Goal: Task Accomplishment & Management: Use online tool/utility

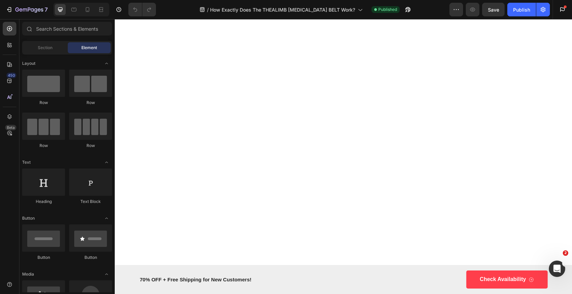
scroll to position [1138, 0]
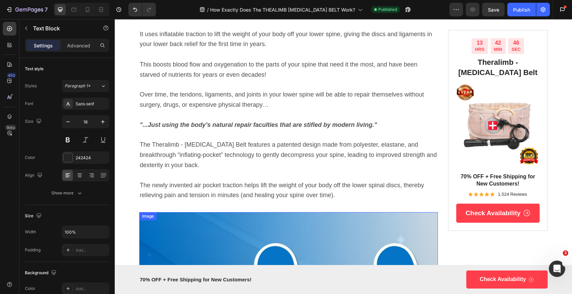
scroll to position [0, 0]
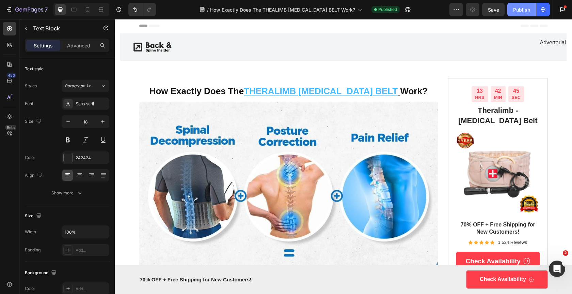
click at [526, 11] on div "Publish" at bounding box center [521, 9] width 17 height 7
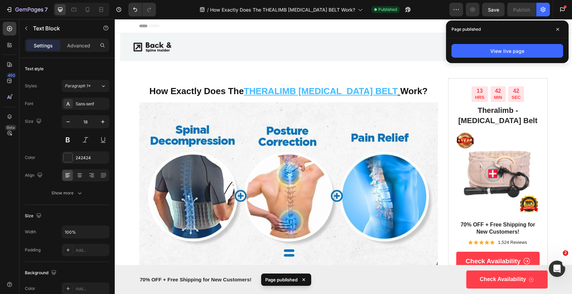
click at [81, 13] on div at bounding box center [81, 10] width 56 height 14
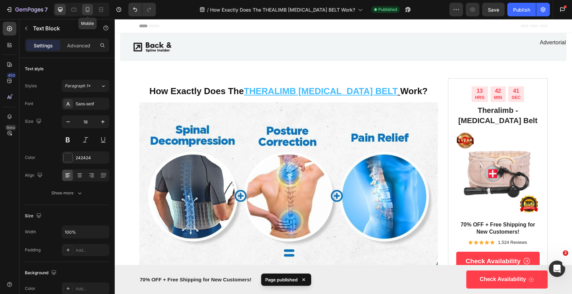
click at [86, 12] on icon at bounding box center [87, 9] width 7 height 7
type input "14"
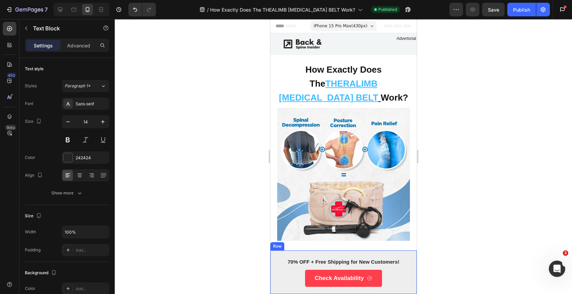
click at [391, 257] on div "70% OFF + Free Shipping for New Customers! Text Block Check Availability Button…" at bounding box center [343, 272] width 147 height 44
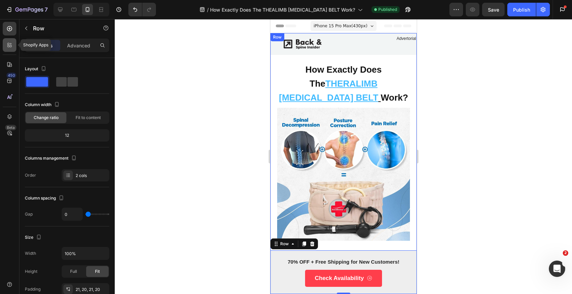
click at [8, 42] on icon at bounding box center [9, 45] width 7 height 7
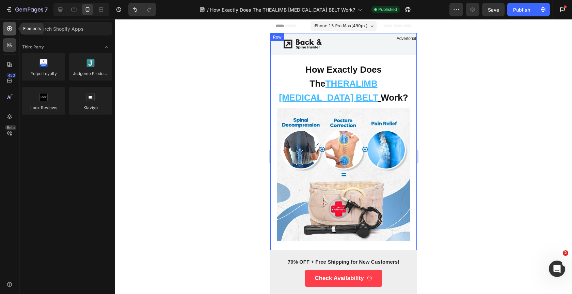
click at [10, 30] on icon at bounding box center [9, 28] width 7 height 7
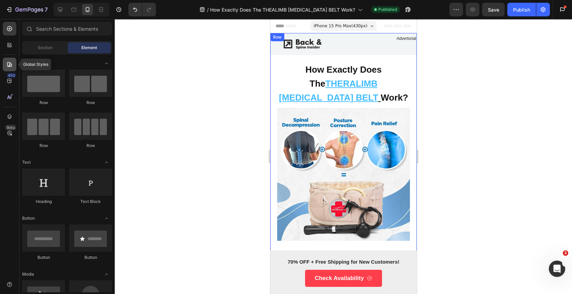
click at [11, 64] on icon at bounding box center [9, 64] width 7 height 7
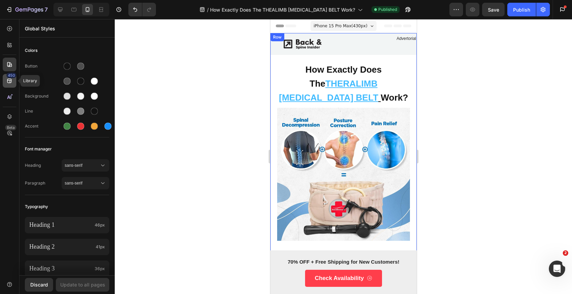
click at [10, 82] on icon at bounding box center [9, 81] width 4 height 4
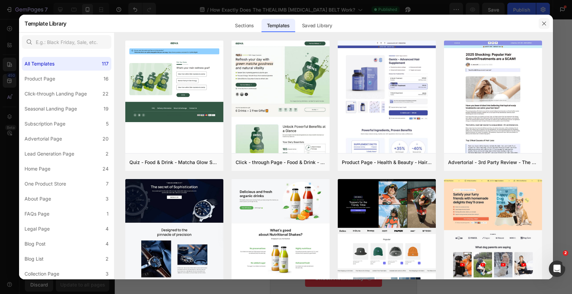
click at [550, 25] on button "button" at bounding box center [544, 23] width 11 height 11
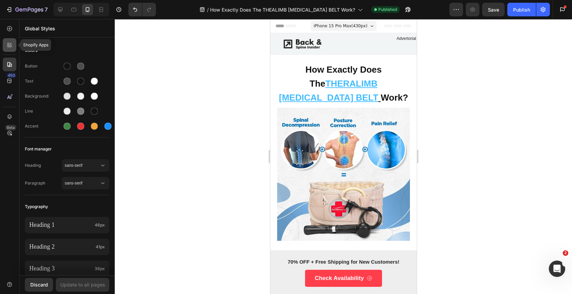
click at [10, 47] on icon at bounding box center [9, 45] width 7 height 7
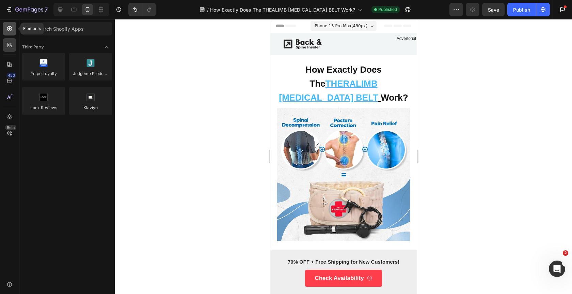
click at [14, 30] on div at bounding box center [10, 29] width 14 height 14
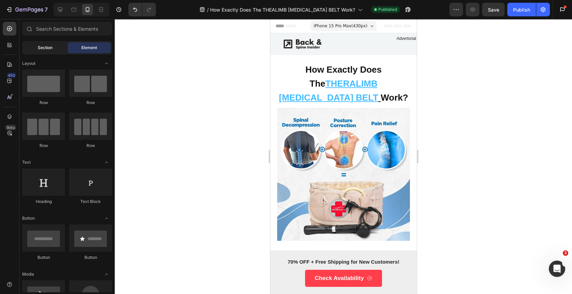
click at [43, 48] on span "Section" at bounding box center [45, 48] width 15 height 6
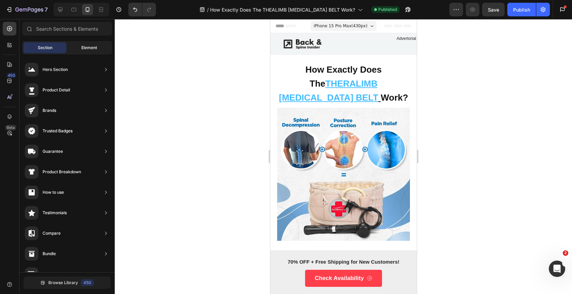
click at [88, 49] on span "Element" at bounding box center [89, 48] width 16 height 6
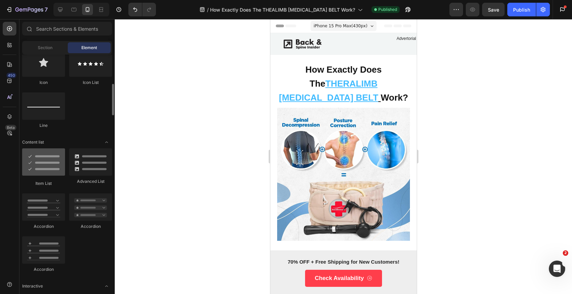
scroll to position [412, 0]
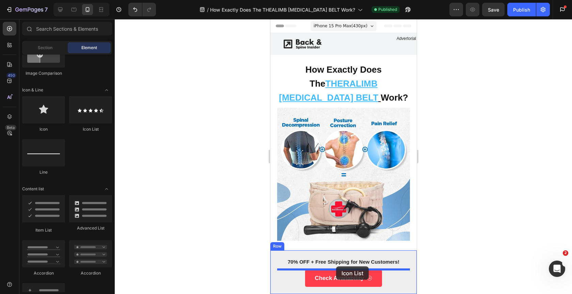
drag, startPoint x: 358, startPoint y: 132, endPoint x: 336, endPoint y: 266, distance: 135.8
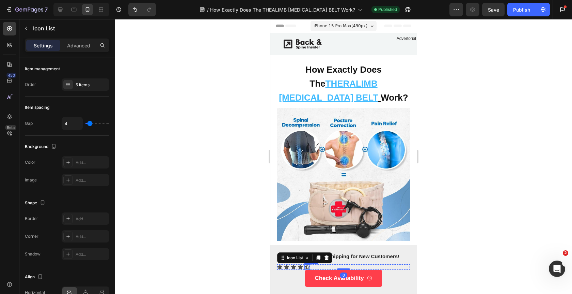
click at [308, 266] on icon at bounding box center [306, 266] width 5 height 5
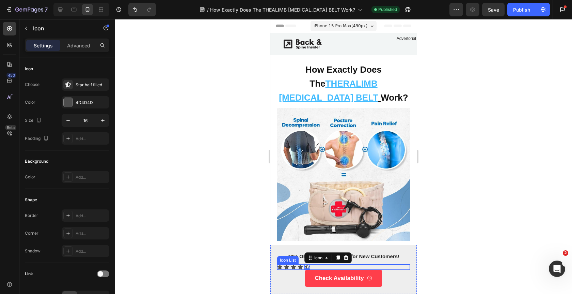
click at [324, 266] on div "Icon Icon Icon Icon Icon 0" at bounding box center [343, 266] width 133 height 5
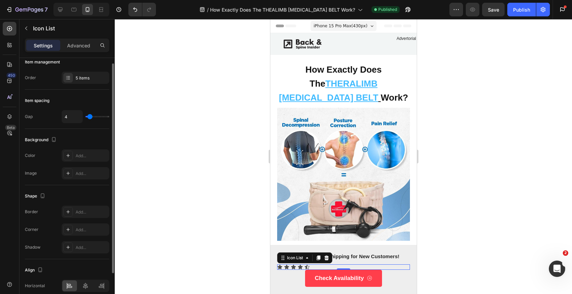
scroll to position [0, 0]
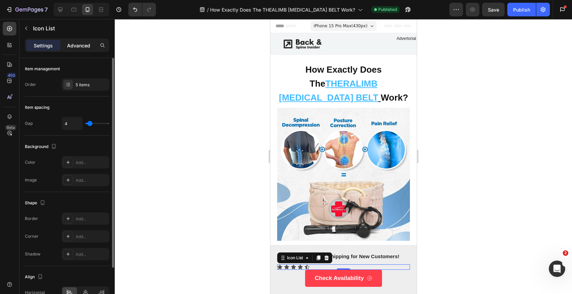
click at [81, 47] on p "Advanced" at bounding box center [78, 45] width 23 height 7
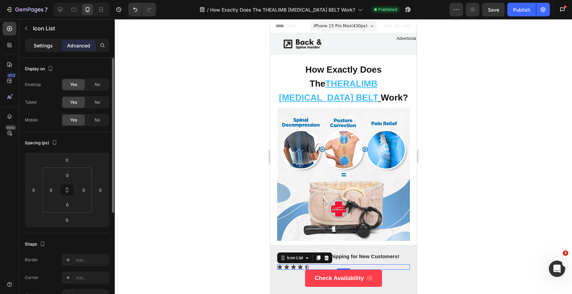
click at [48, 49] on div "Settings" at bounding box center [43, 45] width 34 height 11
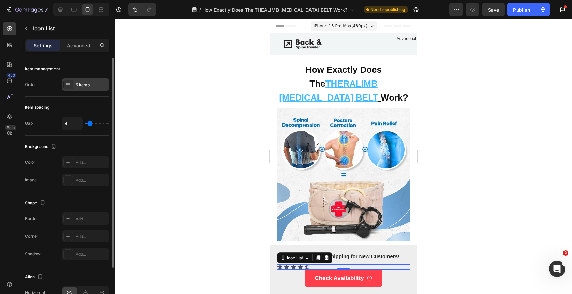
click at [85, 88] on div "5 items" at bounding box center [86, 84] width 48 height 12
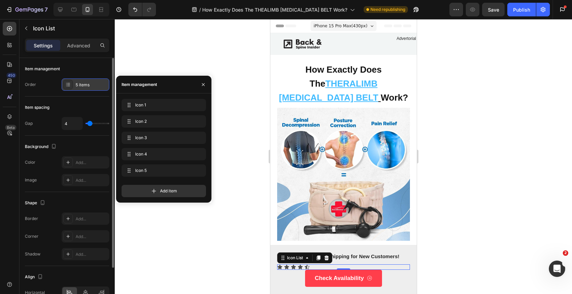
click at [85, 88] on div "5 items" at bounding box center [86, 84] width 48 height 12
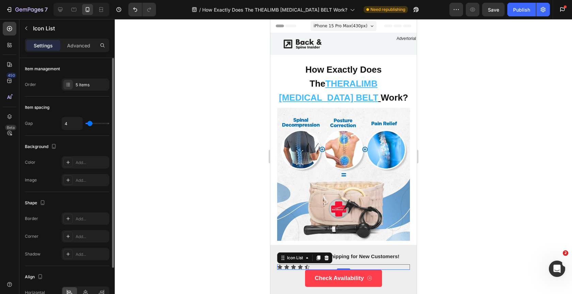
scroll to position [55, 0]
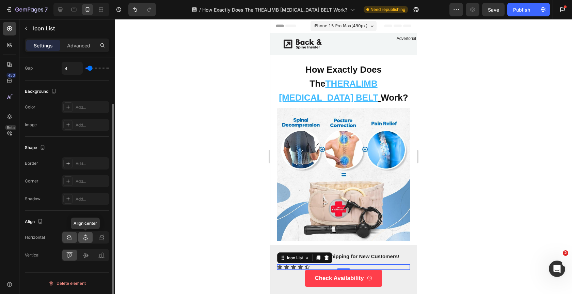
click at [87, 239] on icon at bounding box center [85, 237] width 7 height 7
click at [87, 254] on icon at bounding box center [85, 254] width 7 height 7
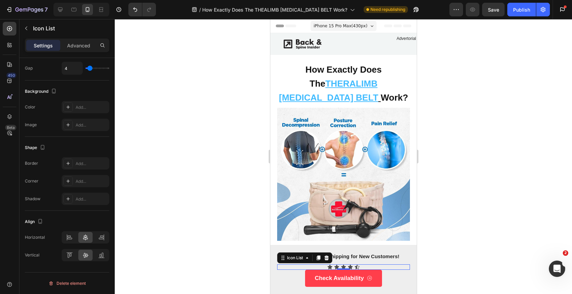
click at [433, 223] on div at bounding box center [344, 156] width 458 height 275
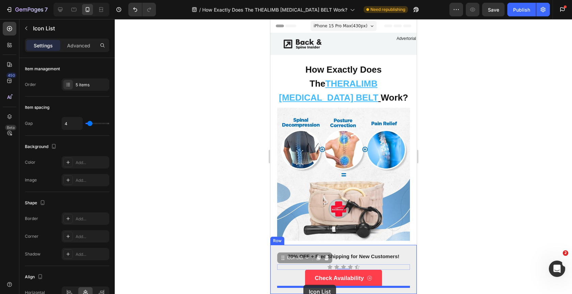
scroll to position [36, 0]
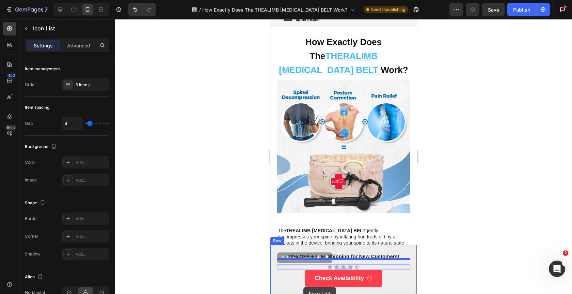
drag, startPoint x: 304, startPoint y: 267, endPoint x: 303, endPoint y: 285, distance: 17.4
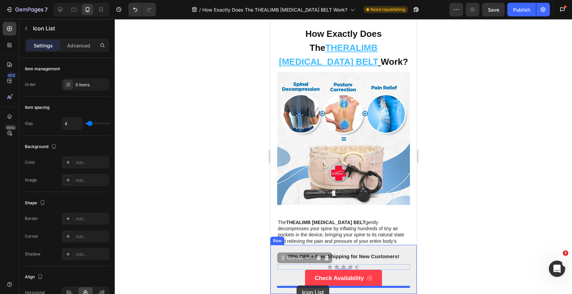
drag, startPoint x: 296, startPoint y: 275, endPoint x: 296, endPoint y: 285, distance: 10.6
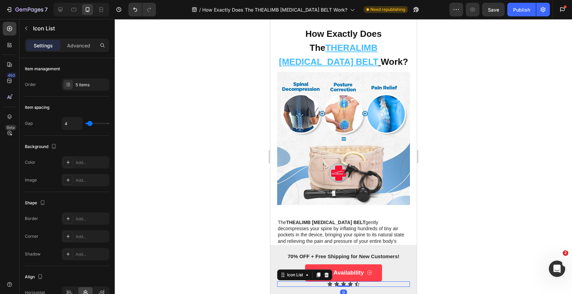
click at [481, 241] on div at bounding box center [344, 156] width 458 height 275
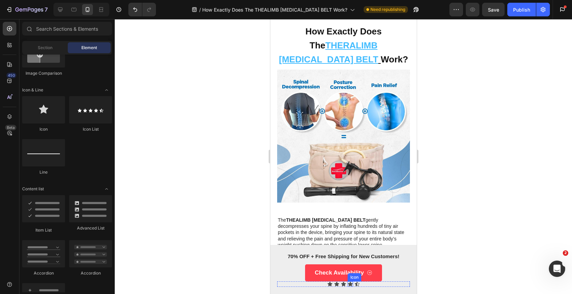
click at [349, 285] on div "Icon" at bounding box center [350, 283] width 5 height 5
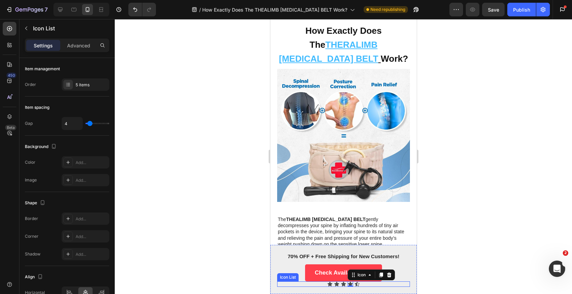
click at [323, 286] on div "Icon Icon Icon Icon 0 Icon" at bounding box center [343, 283] width 133 height 5
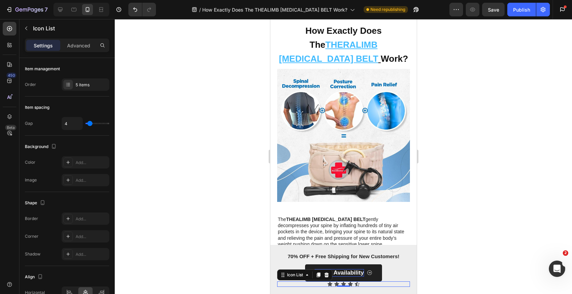
click at [327, 276] on icon at bounding box center [326, 274] width 4 height 5
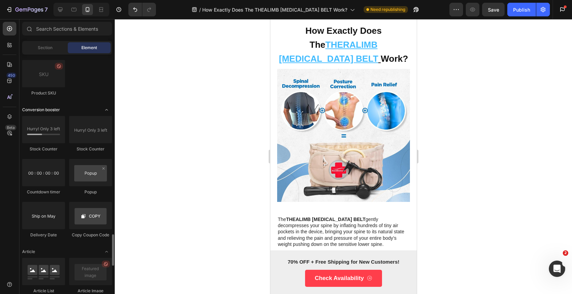
scroll to position [1275, 0]
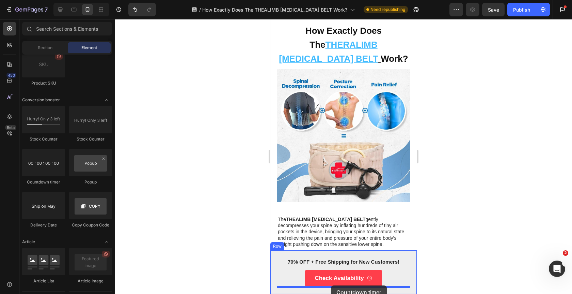
drag, startPoint x: 318, startPoint y: 186, endPoint x: 331, endPoint y: 285, distance: 100.3
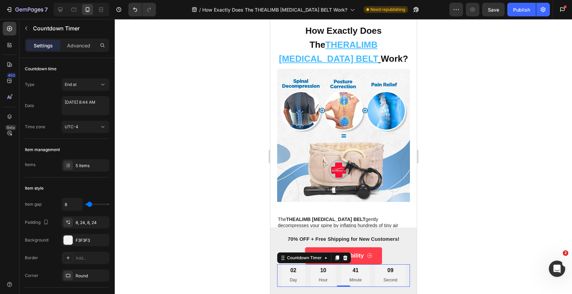
click at [338, 274] on div "02 Day 10 Hour 41 Minute 09 Second" at bounding box center [343, 275] width 124 height 22
click at [87, 168] on div "5 items" at bounding box center [92, 166] width 32 height 6
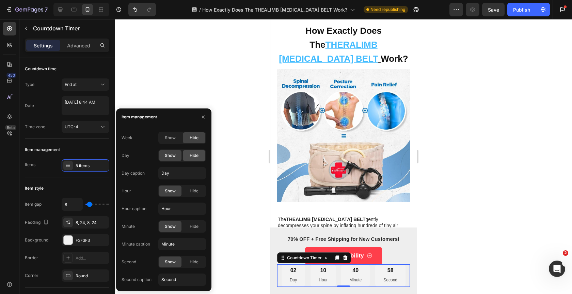
click at [195, 155] on span "Hide" at bounding box center [194, 155] width 9 height 6
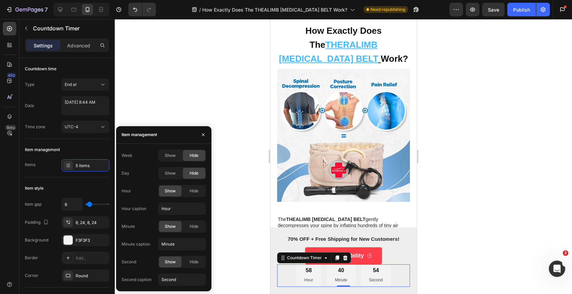
click at [151, 105] on div at bounding box center [344, 156] width 458 height 275
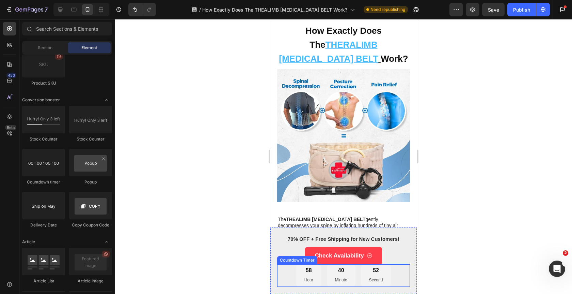
click at [363, 273] on div "52 Second" at bounding box center [376, 275] width 30 height 22
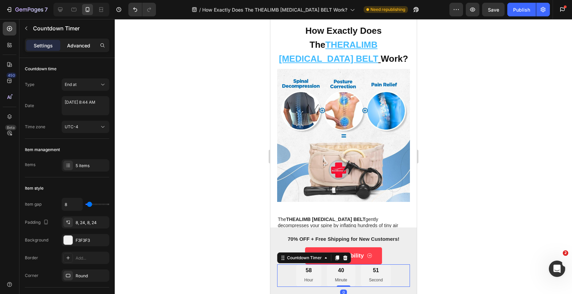
click at [76, 47] on p "Advanced" at bounding box center [78, 45] width 23 height 7
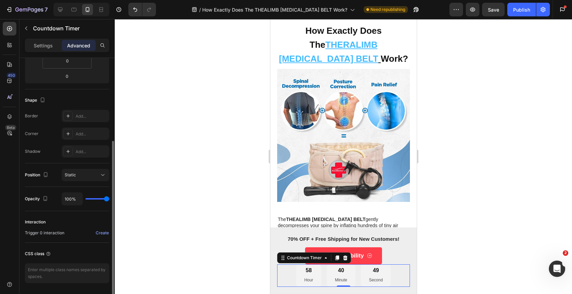
scroll to position [166, 0]
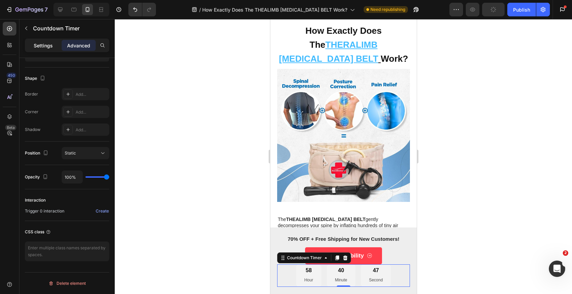
click at [52, 48] on p "Settings" at bounding box center [43, 45] width 19 height 7
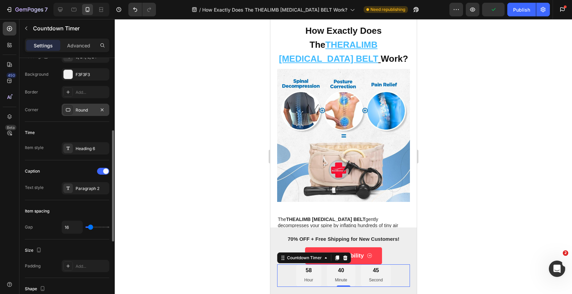
click at [87, 113] on div "Round" at bounding box center [86, 110] width 20 height 6
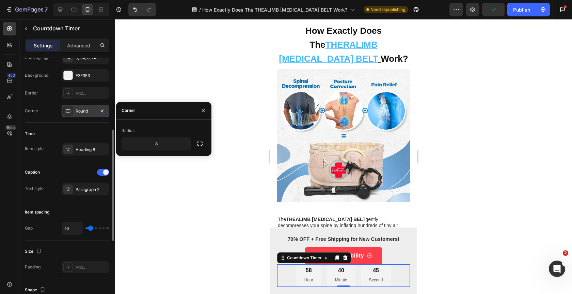
scroll to position [164, 0]
click at [87, 113] on div "Round" at bounding box center [86, 112] width 20 height 6
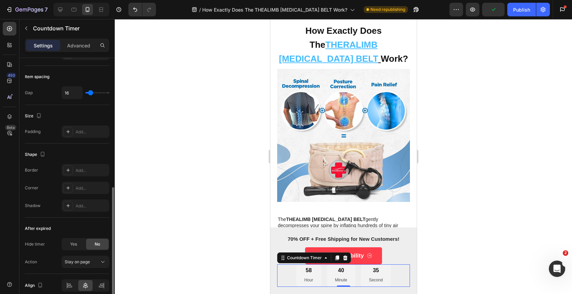
scroll to position [330, 0]
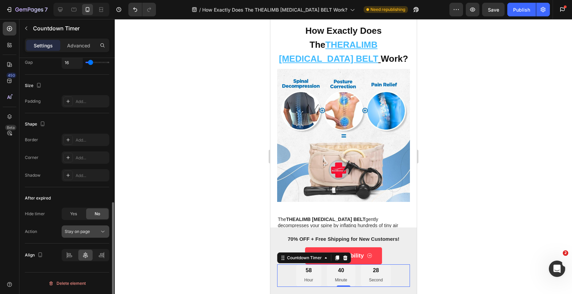
click at [89, 230] on span "Stay on page" at bounding box center [77, 231] width 25 height 5
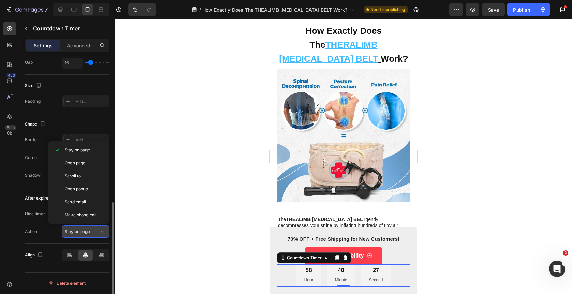
click at [89, 230] on span "Stay on page" at bounding box center [77, 231] width 25 height 5
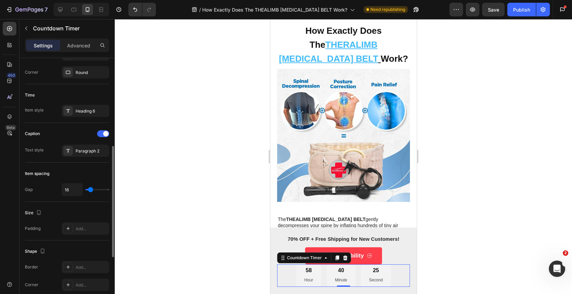
scroll to position [203, 0]
type input "6"
type input "3"
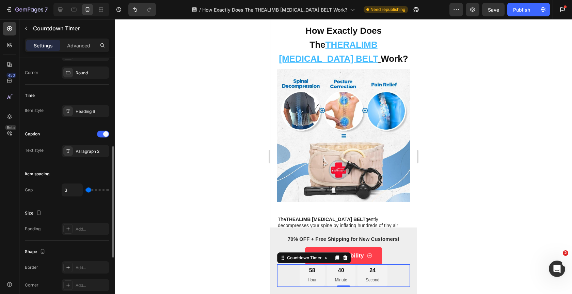
type input "1"
type input "0"
drag, startPoint x: 90, startPoint y: 188, endPoint x: 85, endPoint y: 189, distance: 4.6
type input "0"
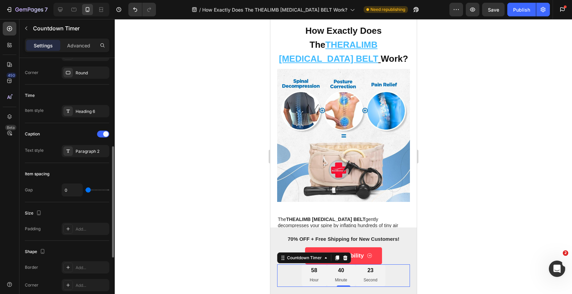
click at [86, 189] on input "range" at bounding box center [98, 189] width 24 height 1
type input "13"
type input "8"
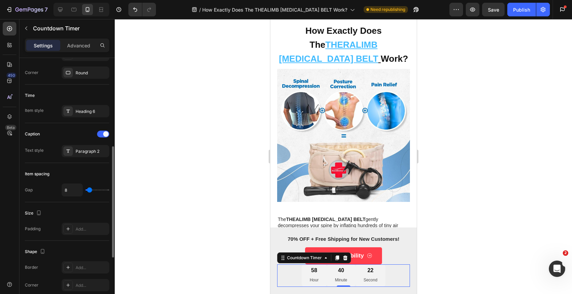
type input "0"
click at [86, 190] on input "range" at bounding box center [98, 189] width 24 height 1
type input "1"
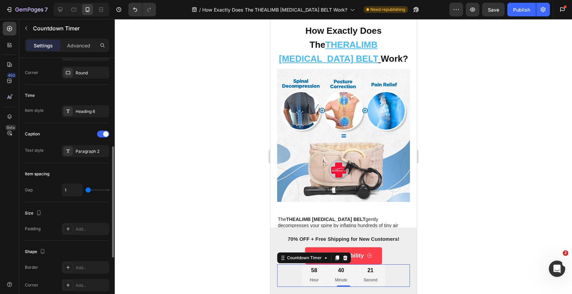
type input "8"
type input "13"
type input "20"
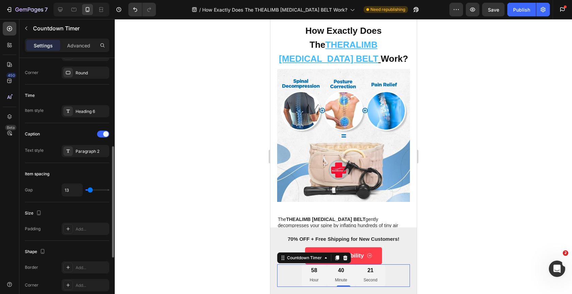
type input "20"
type input "21"
type input "23"
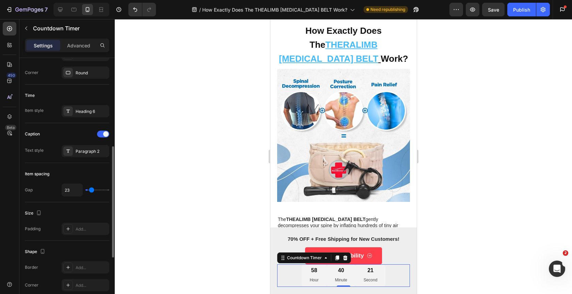
type input "24"
type input "25"
type input "28"
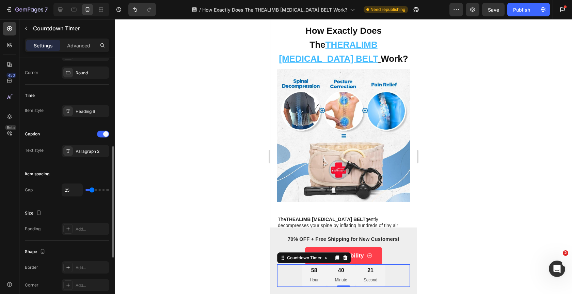
type input "28"
type input "29"
type input "30"
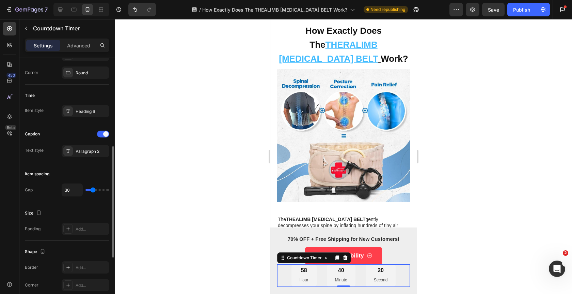
type input "29"
type input "28"
type input "27"
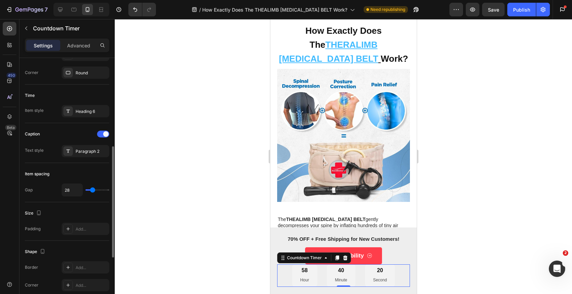
type input "27"
type input "25"
drag, startPoint x: 89, startPoint y: 189, endPoint x: 92, endPoint y: 190, distance: 4.0
type input "25"
click at [92, 190] on input "range" at bounding box center [98, 189] width 24 height 1
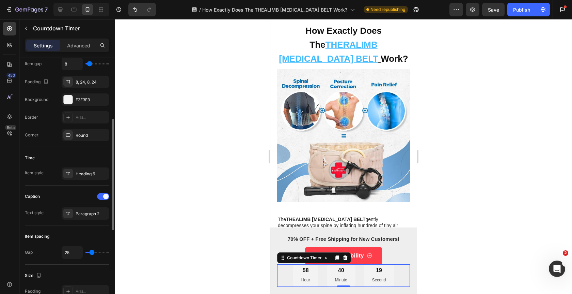
scroll to position [139, 0]
click at [99, 196] on div at bounding box center [103, 197] width 12 height 7
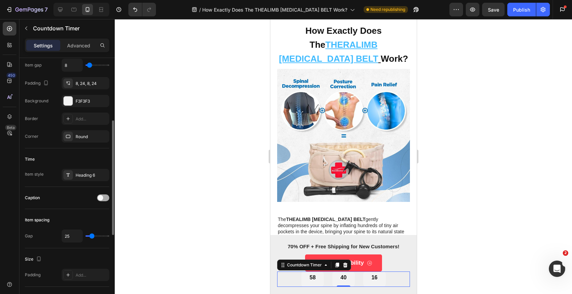
click at [99, 196] on span at bounding box center [100, 197] width 5 height 5
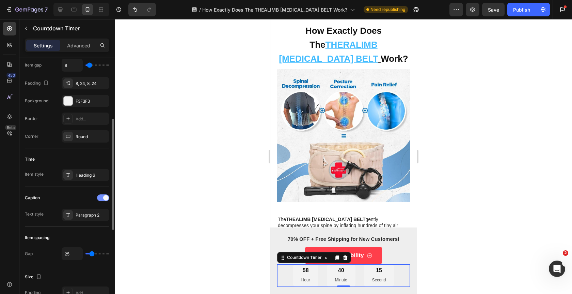
click at [99, 196] on div at bounding box center [103, 197] width 12 height 7
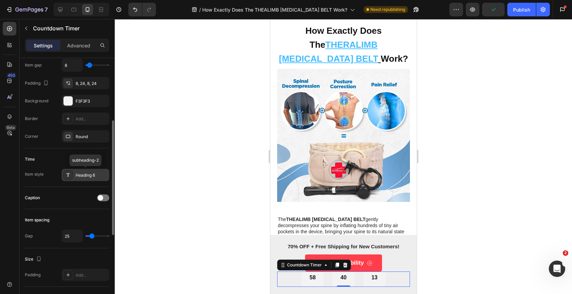
click at [86, 173] on div "Heading 6" at bounding box center [92, 175] width 32 height 6
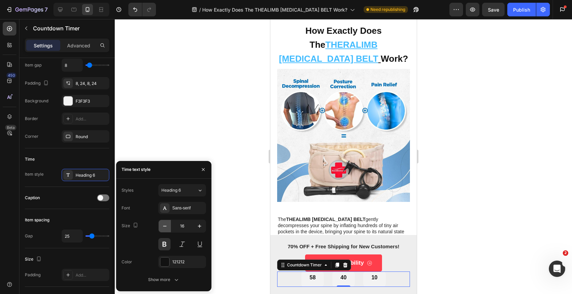
click at [167, 227] on icon "button" at bounding box center [165, 225] width 7 height 7
type input "13"
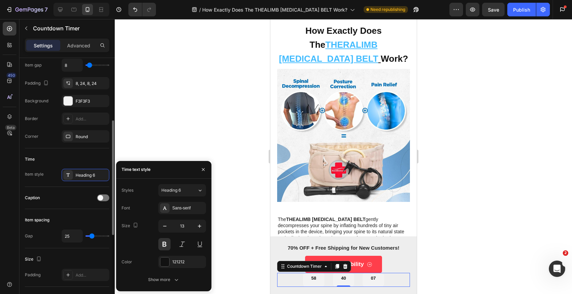
click at [66, 155] on div "Time" at bounding box center [67, 159] width 85 height 11
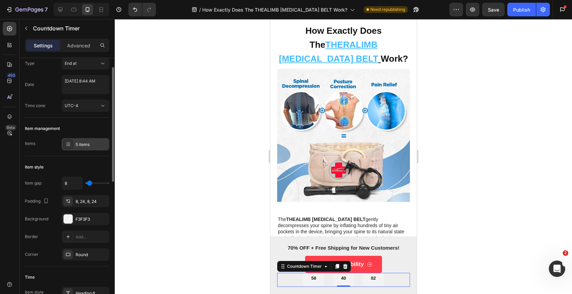
scroll to position [0, 0]
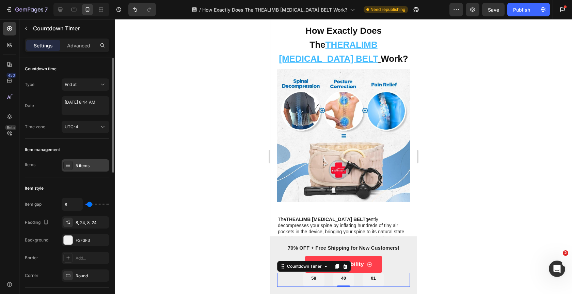
click at [83, 163] on div "5 items" at bounding box center [92, 166] width 32 height 6
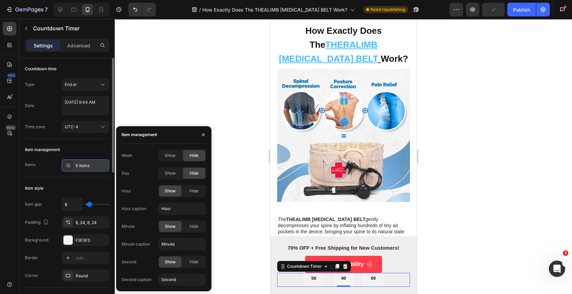
click at [83, 163] on div "5 items" at bounding box center [92, 166] width 32 height 6
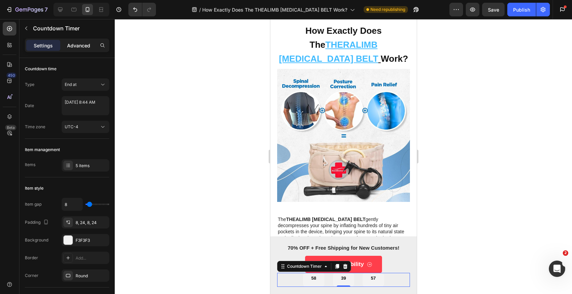
click at [81, 48] on p "Advanced" at bounding box center [78, 45] width 23 height 7
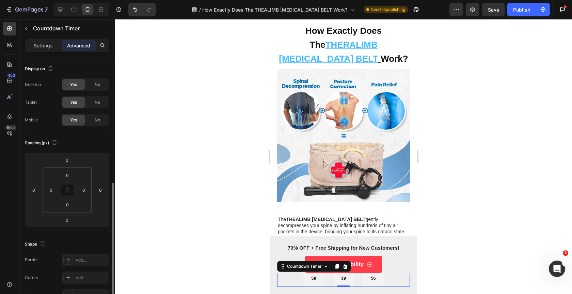
scroll to position [166, 0]
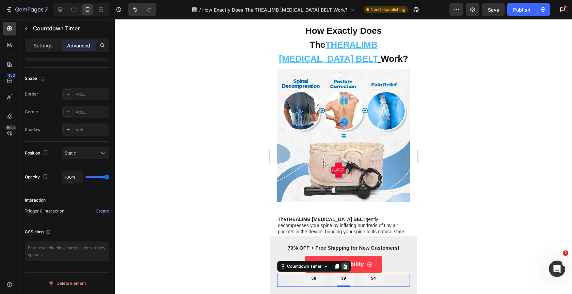
click at [347, 267] on icon at bounding box center [345, 266] width 4 height 5
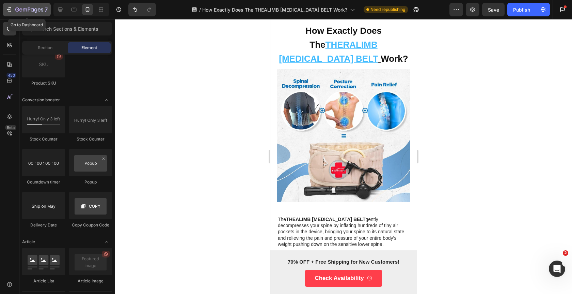
click at [25, 9] on icon "button" at bounding box center [25, 10] width 4 height 3
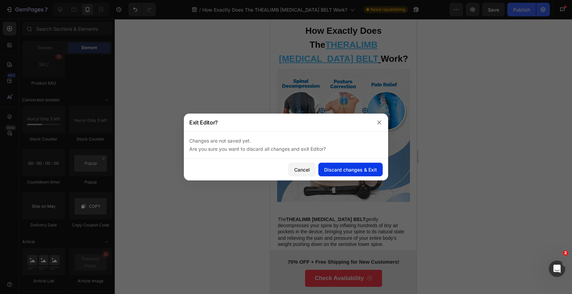
click at [328, 172] on div "Discard changes & Exit" at bounding box center [350, 169] width 53 height 7
